Goal: Task Accomplishment & Management: Manage account settings

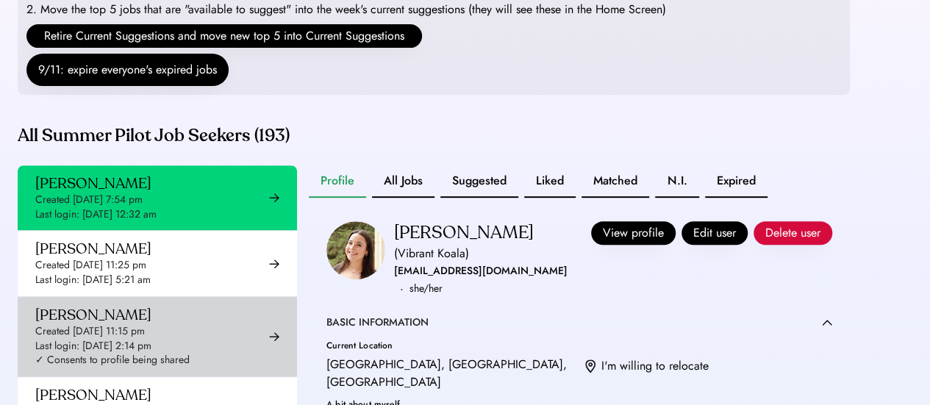
scroll to position [255, 0]
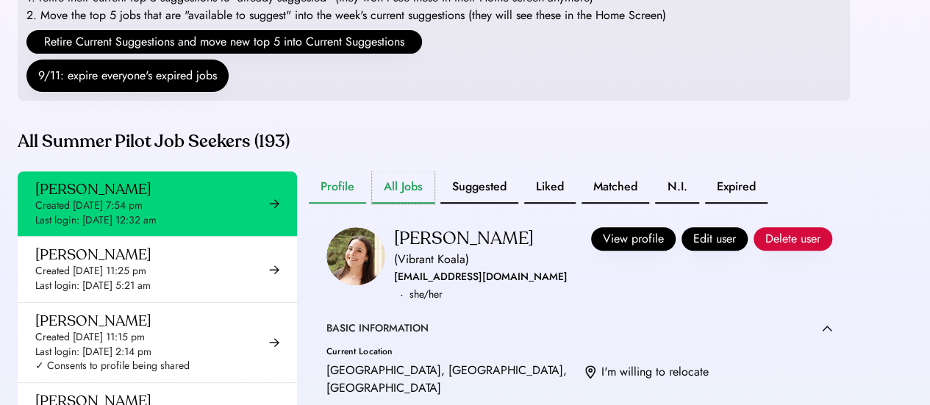
click at [384, 202] on button "All Jobs" at bounding box center [403, 187] width 63 height 32
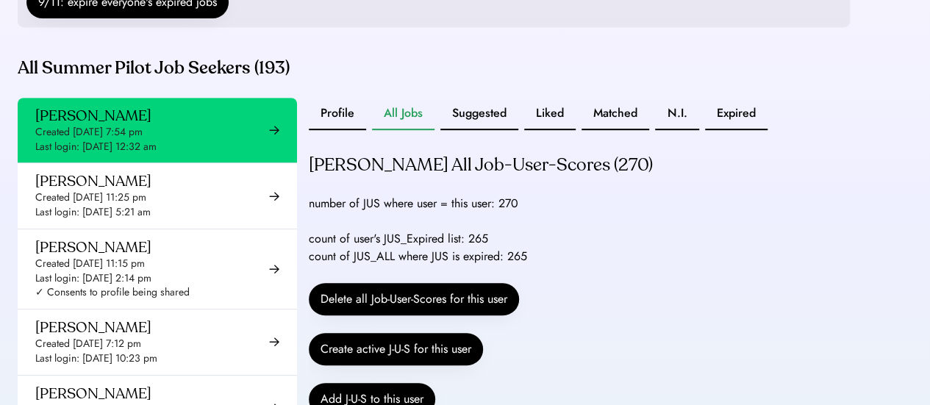
scroll to position [334, 0]
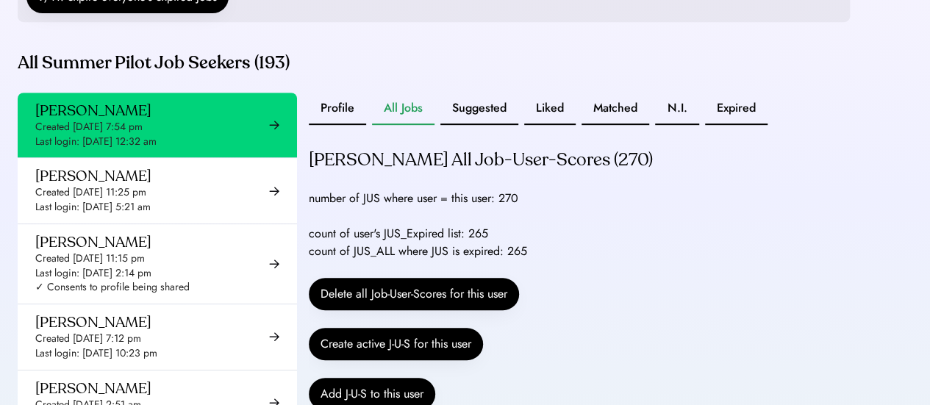
drag, startPoint x: 599, startPoint y: 174, endPoint x: 657, endPoint y: 179, distance: 57.5
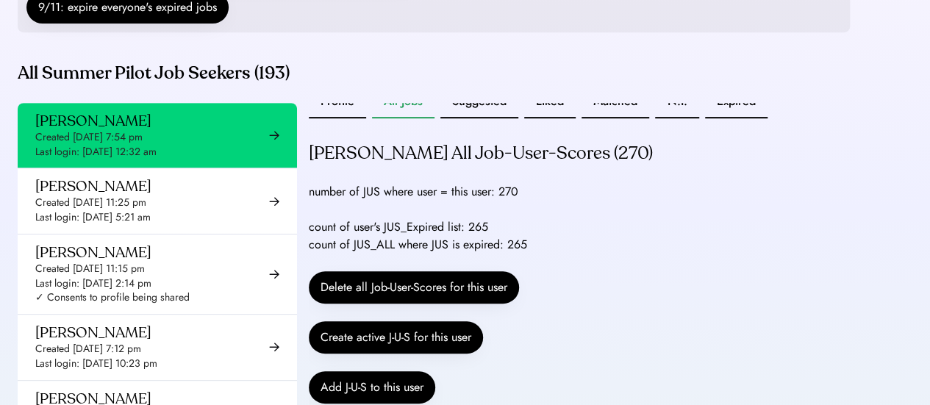
scroll to position [18, 0]
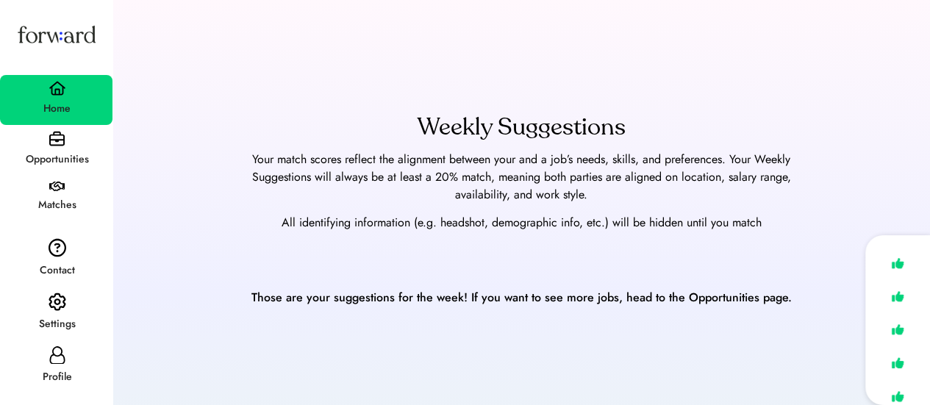
click at [49, 309] on img at bounding box center [58, 302] width 18 height 19
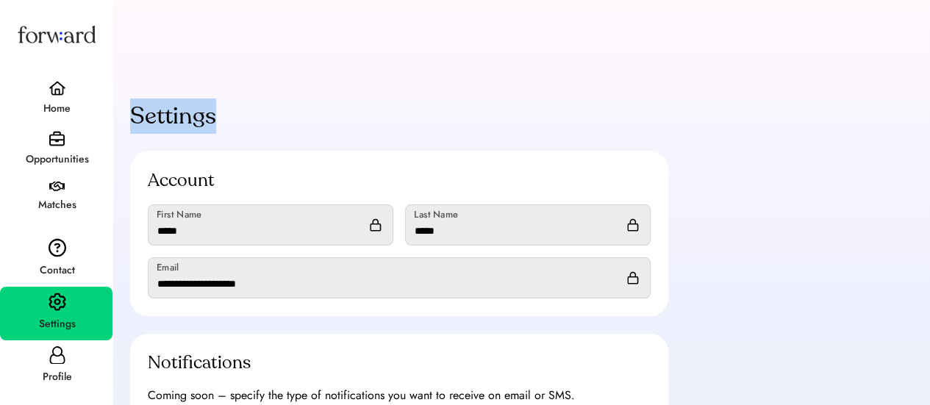
drag, startPoint x: 129, startPoint y: 106, endPoint x: 246, endPoint y: 115, distance: 116.6
click at [246, 115] on div "Settings Account First Name Last Name Email Notifications Coming soon – specify…" at bounding box center [400, 294] width 574 height 427
click at [60, 138] on img at bounding box center [56, 138] width 15 height 15
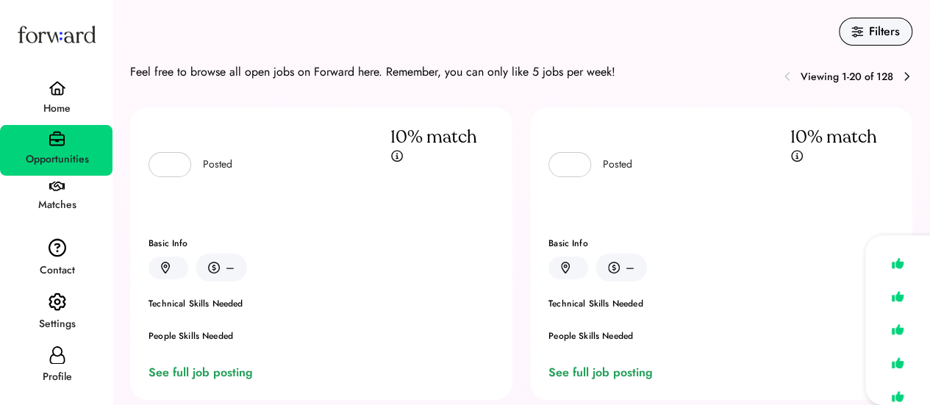
click at [57, 93] on img at bounding box center [58, 88] width 18 height 15
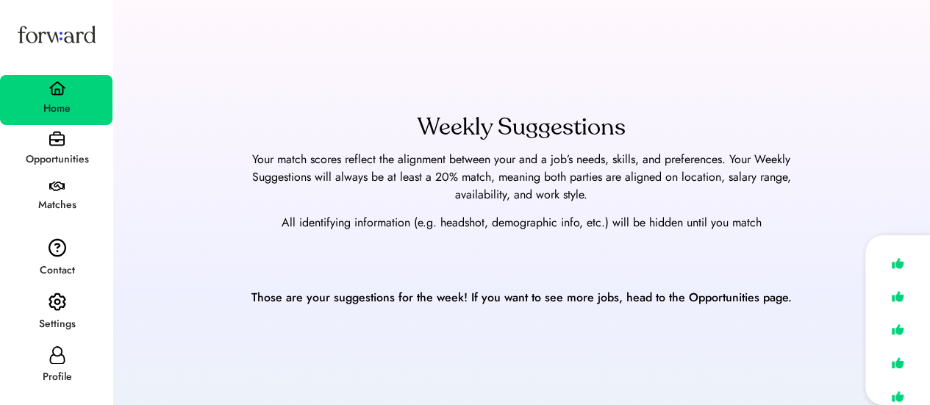
click at [53, 148] on div "Opportunities" at bounding box center [56, 159] width 111 height 26
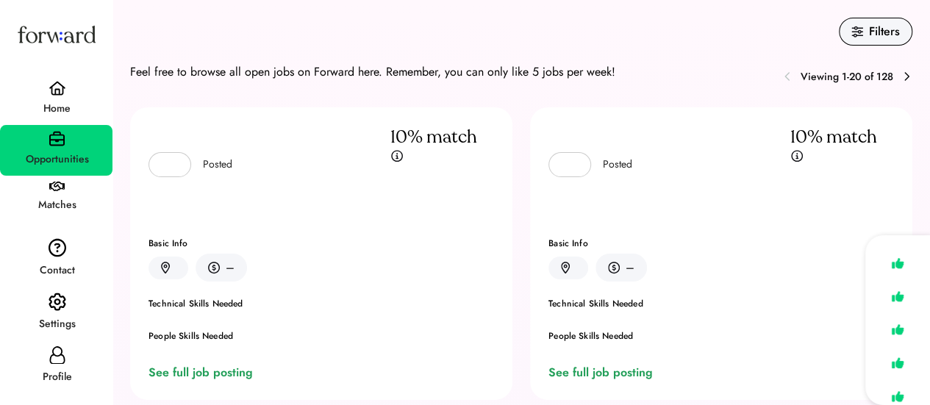
click at [54, 327] on div "Settings" at bounding box center [56, 325] width 111 height 18
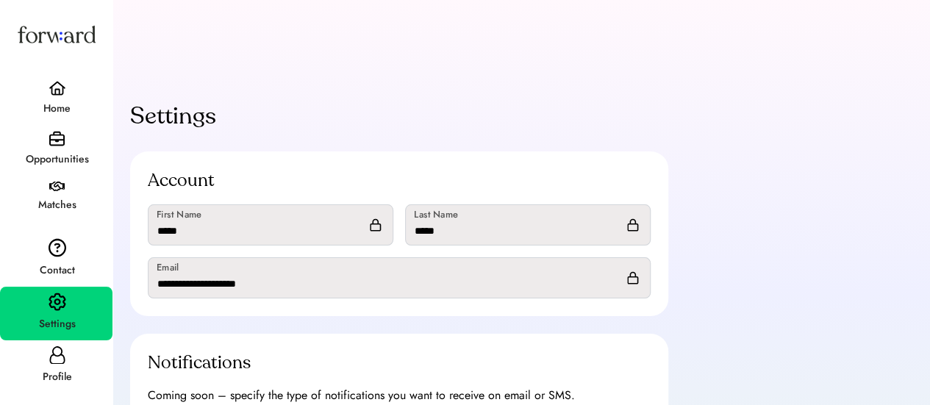
click at [51, 115] on div "Home" at bounding box center [56, 109] width 111 height 18
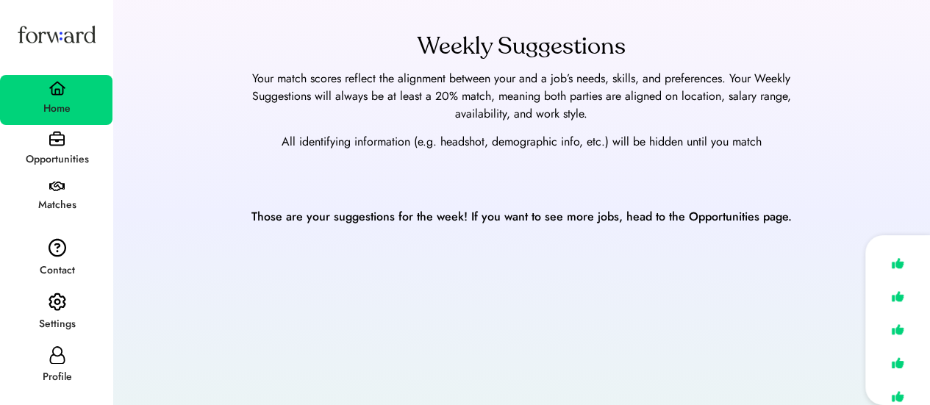
click at [54, 149] on div "Opportunities" at bounding box center [56, 159] width 111 height 26
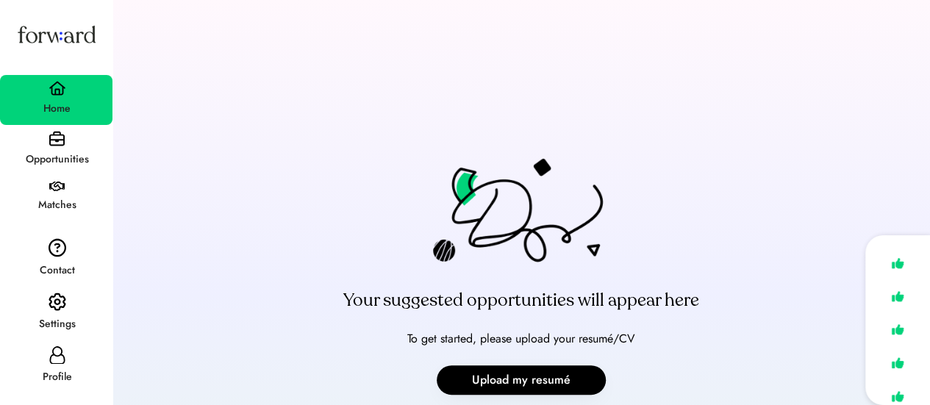
click at [60, 308] on img at bounding box center [58, 302] width 18 height 19
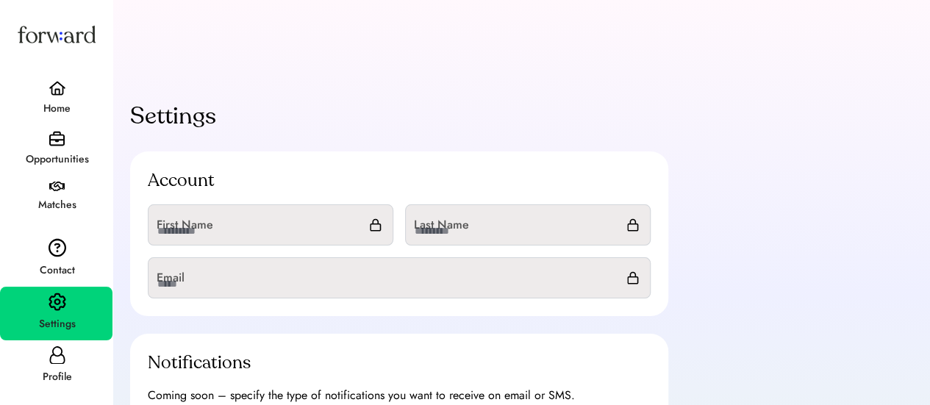
click at [57, 348] on icon at bounding box center [58, 355] width 18 height 18
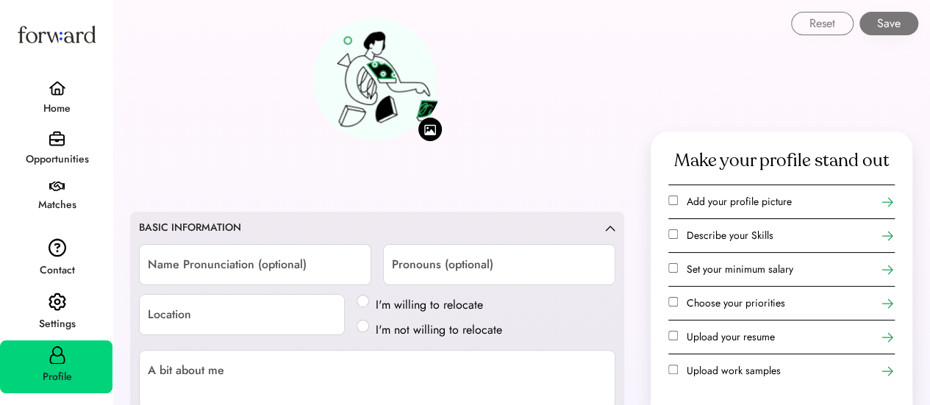
click at [59, 287] on div "Settings" at bounding box center [56, 314] width 113 height 54
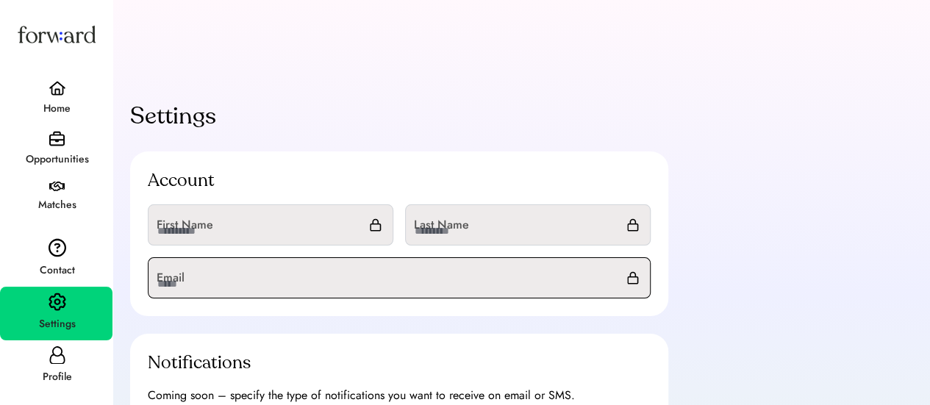
scroll to position [182, 0]
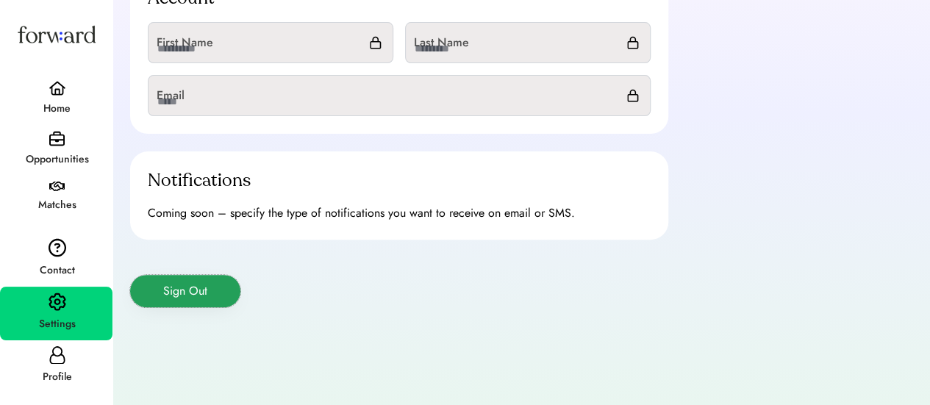
click at [198, 291] on button "Sign Out" at bounding box center [185, 291] width 110 height 32
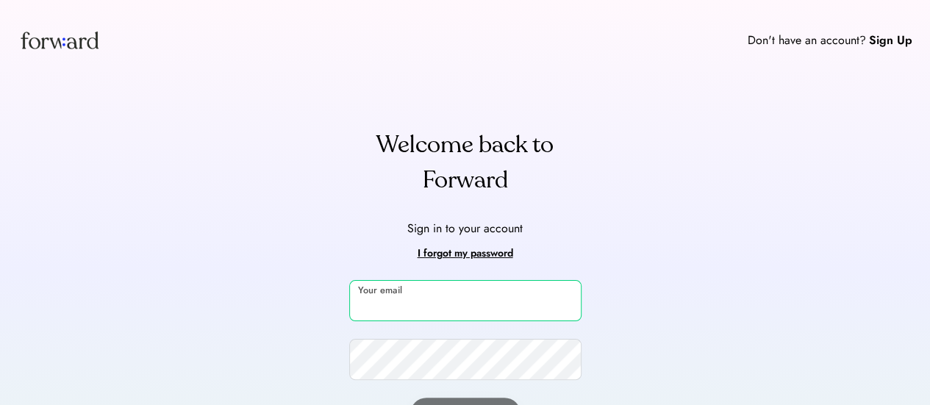
click at [477, 288] on input "email" at bounding box center [465, 300] width 232 height 41
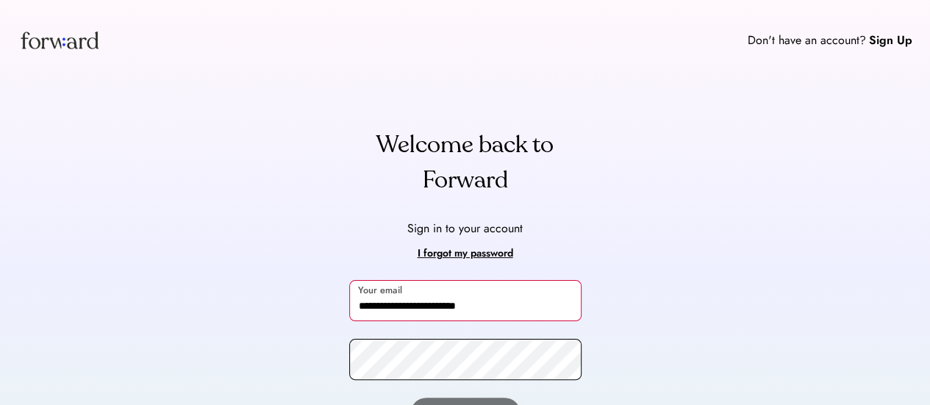
type input "**********"
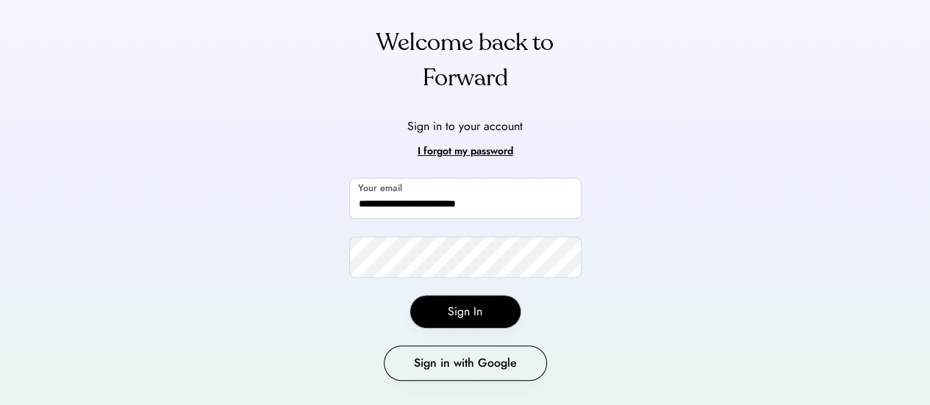
scroll to position [109, 0]
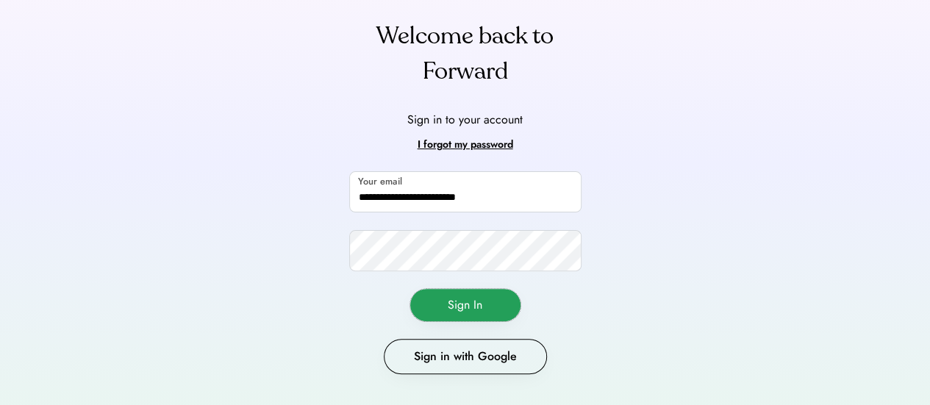
click at [456, 298] on button "Sign In" at bounding box center [465, 305] width 110 height 32
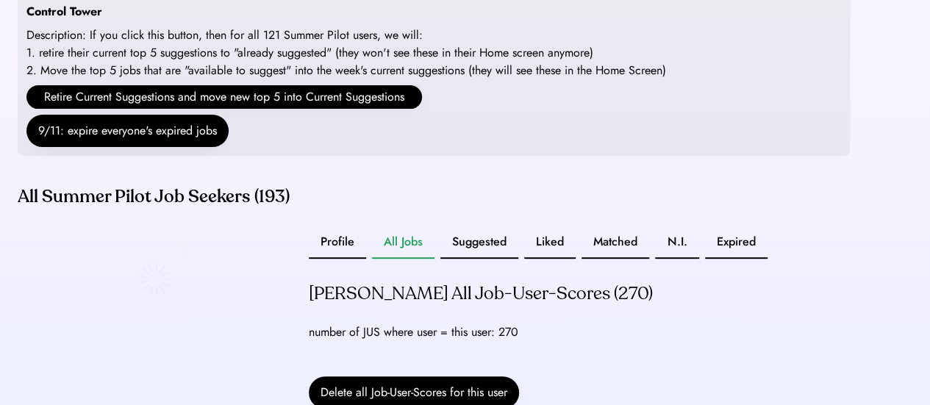
scroll to position [205, 0]
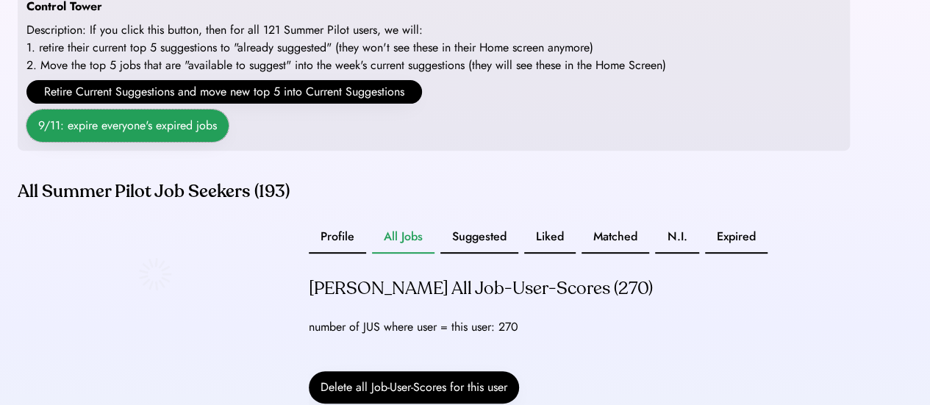
click at [152, 135] on button "9/11: expire everyone's expired jobs" at bounding box center [127, 126] width 202 height 32
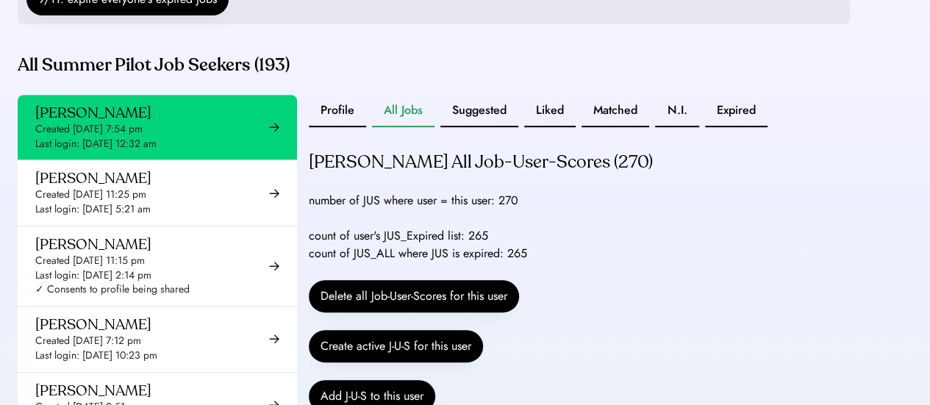
scroll to position [338, 0]
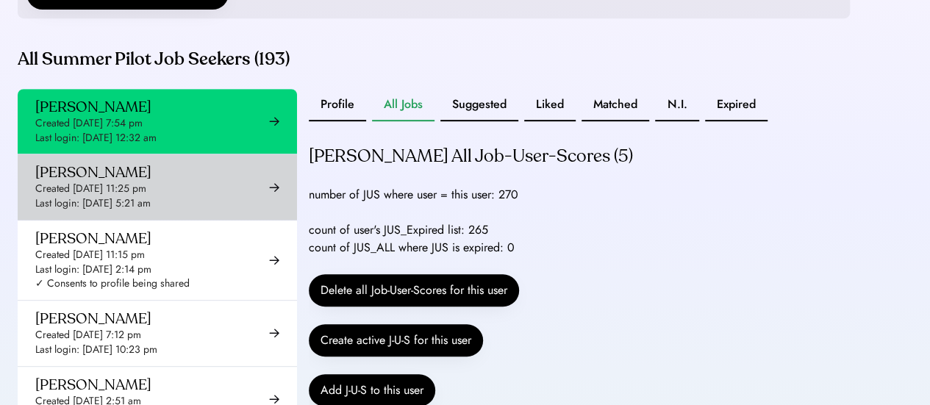
click at [215, 219] on div "[PERSON_NAME] Created [DATE] 11:25 pm Last login: [DATE] 5:21 am" at bounding box center [158, 186] width 280 height 65
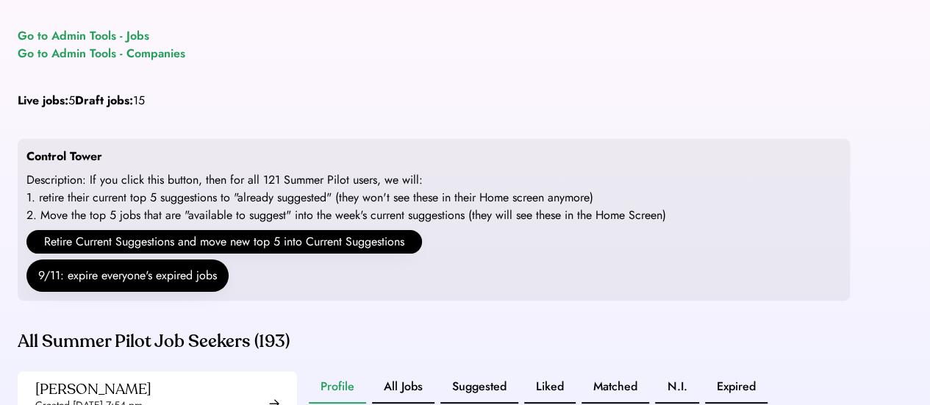
scroll to position [59, 0]
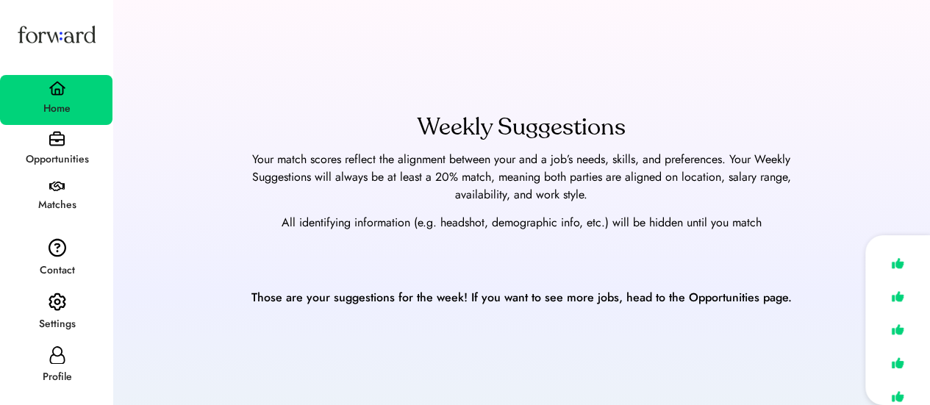
click at [393, 158] on div "Your match scores reflect the alignment between your and a job’s needs, skills,…" at bounding box center [522, 177] width 574 height 53
click at [74, 168] on div "Opportunities" at bounding box center [56, 160] width 111 height 18
